Goal: Task Accomplishment & Management: Use online tool/utility

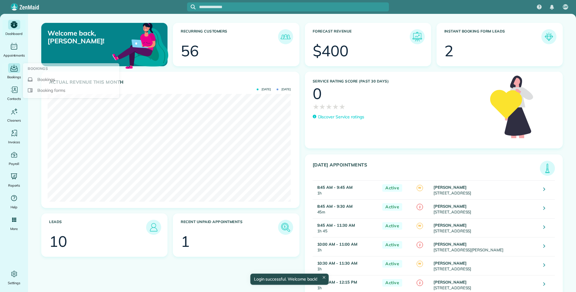
scroll to position [108, 243]
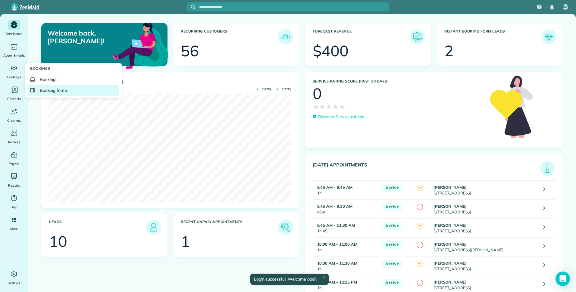
click at [52, 90] on span "Booking forms" at bounding box center [54, 90] width 28 height 6
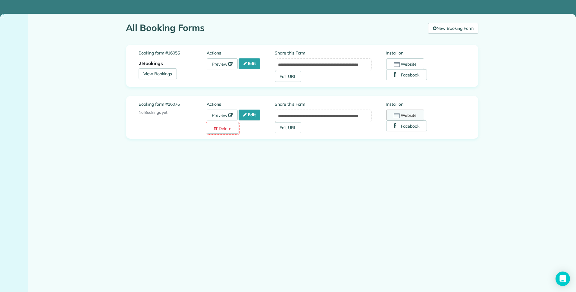
click at [414, 113] on button "Website" at bounding box center [405, 115] width 38 height 11
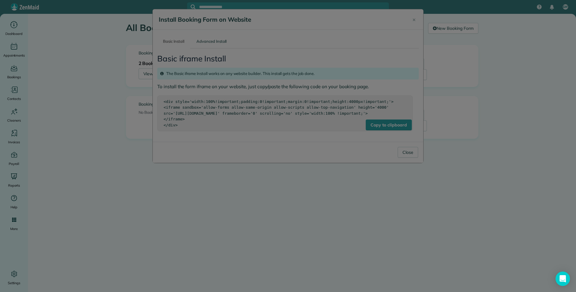
click at [380, 130] on div at bounding box center [288, 146] width 576 height 292
drag, startPoint x: 182, startPoint y: 134, endPoint x: 151, endPoint y: 83, distance: 60.2
click at [151, 83] on div at bounding box center [288, 146] width 576 height 292
drag, startPoint x: 261, startPoint y: 121, endPoint x: 292, endPoint y: 58, distance: 70.5
click at [266, 113] on div at bounding box center [288, 146] width 576 height 292
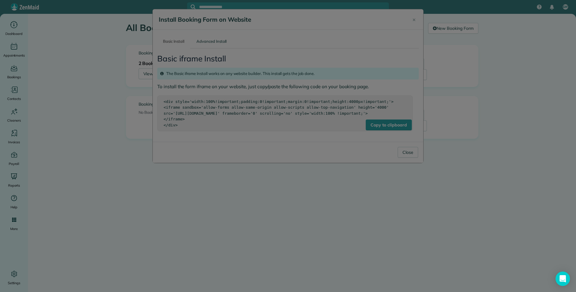
drag, startPoint x: 382, startPoint y: 253, endPoint x: 382, endPoint y: 248, distance: 5.1
click at [382, 250] on div at bounding box center [288, 146] width 576 height 292
